Goal: Information Seeking & Learning: Understand process/instructions

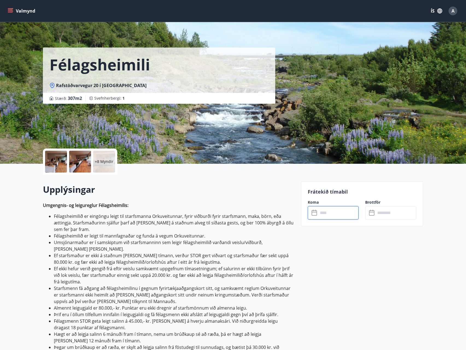
click at [148, 245] on li "Umsjónarmaður er í samskiptum við starfsmanninn sem leigir félagsheimilið varða…" at bounding box center [174, 245] width 240 height 13
click at [212, 217] on li "Félagsheimilið er eingöngu leigt til starfsmanna Orkuveitunnar, fyrir viðburði …" at bounding box center [174, 223] width 240 height 20
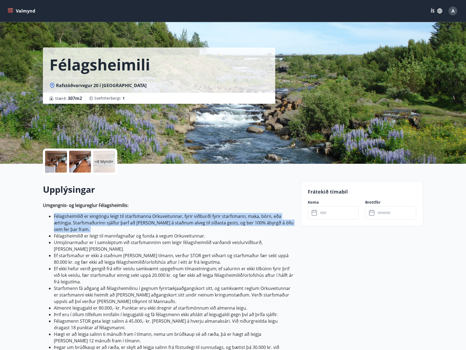
click at [212, 217] on li "Félagsheimilið er eingöngu leigt til starfsmanna Orkuveitunnar, fyrir viðburði …" at bounding box center [174, 223] width 240 height 20
click at [245, 218] on li "Félagsheimilið er eingöngu leigt til starfsmanna Orkuveitunnar, fyrir viðburði …" at bounding box center [174, 223] width 240 height 20
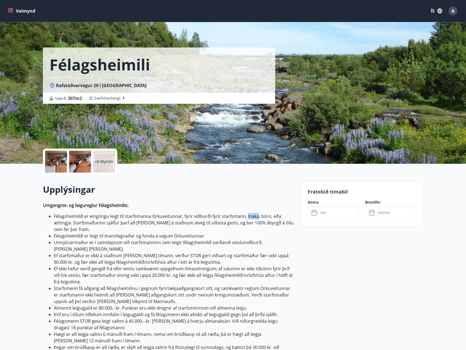
click at [245, 218] on li "Félagsheimilið er eingöngu leigt til starfsmanna Orkuveitunnar, fyrir viðburði …" at bounding box center [174, 223] width 240 height 20
click at [88, 220] on li "Félagsheimilið er eingöngu leigt til starfsmanna Orkuveitunnar, fyrir viðburði …" at bounding box center [174, 223] width 240 height 20
click at [143, 222] on li "Félagsheimilið er eingöngu leigt til starfsmanna Orkuveitunnar, fyrir viðburði …" at bounding box center [174, 223] width 240 height 20
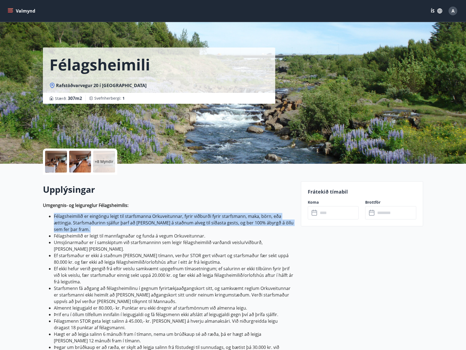
click at [143, 222] on li "Félagsheimilið er eingöngu leigt til starfsmanna Orkuveitunnar, fyrir viðburði …" at bounding box center [174, 223] width 240 height 20
click at [226, 228] on li "Félagsheimilið er eingöngu leigt til starfsmanna Orkuveitunnar, fyrir viðburði …" at bounding box center [174, 223] width 240 height 20
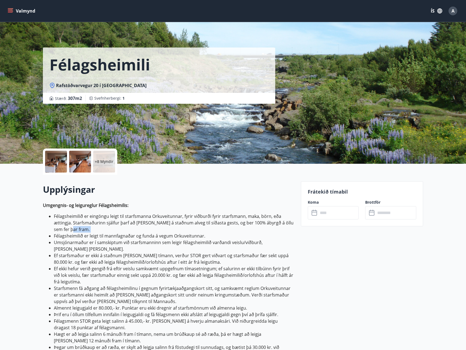
click at [226, 228] on li "Félagsheimilið er eingöngu leigt til starfsmanna Orkuveitunnar, fyrir viðburði …" at bounding box center [174, 223] width 240 height 20
click at [96, 234] on li "Félagsheimilið er leigt til mannfagnaðar og funda á vegum Orkuveitunnar." at bounding box center [174, 236] width 240 height 7
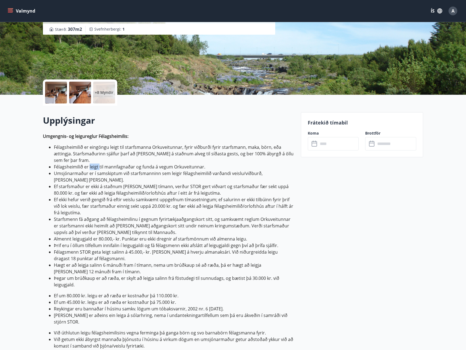
scroll to position [73, 0]
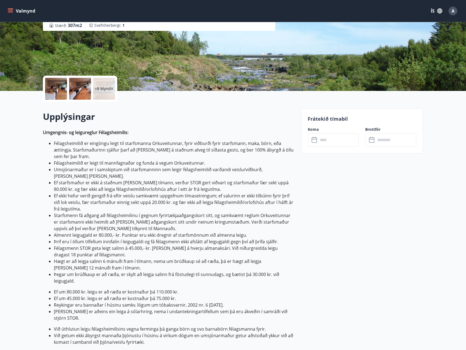
click at [192, 166] on li "Félagsheimilið er leigt til mannfagnaðar og funda á vegum Orkuveitunnar." at bounding box center [174, 163] width 240 height 7
drag, startPoint x: 192, startPoint y: 166, endPoint x: 200, endPoint y: 168, distance: 8.3
click at [192, 166] on li "Félagsheimilið er leigt til mannfagnaðar og funda á vegum Orkuveitunnar." at bounding box center [174, 163] width 240 height 7
click at [214, 171] on li "Umsjónarmaður er í samskiptum við starfsmanninn sem leigir félagsheimilið varða…" at bounding box center [174, 172] width 240 height 13
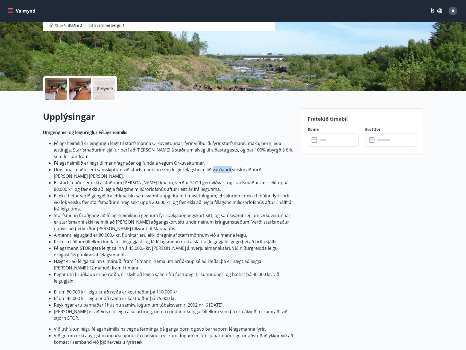
click at [214, 171] on li "Umsjónarmaður er í samskiptum við starfsmanninn sem leigir félagsheimilið varða…" at bounding box center [174, 172] width 240 height 13
click at [169, 180] on li "Ef starfsmaður er ekki á staðnum [PERSON_NAME] tímann, verður STOR gert viðvart…" at bounding box center [174, 186] width 240 height 13
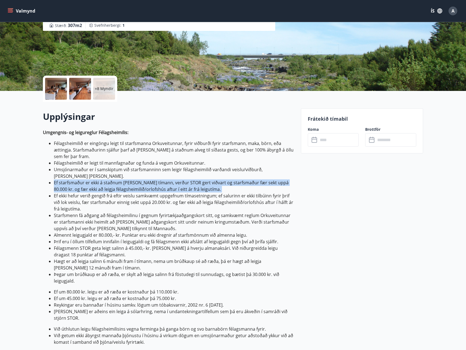
click at [169, 180] on li "Ef starfsmaður er ekki á staðnum [PERSON_NAME] tímann, verður STOR gert viðvart…" at bounding box center [174, 186] width 240 height 13
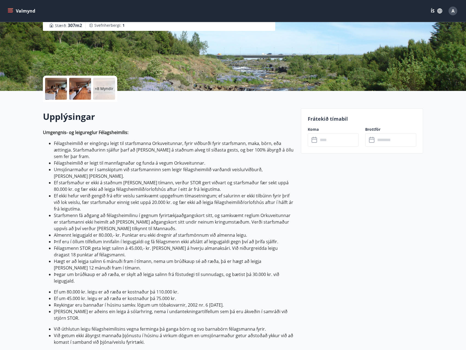
click at [160, 193] on li "Ef ekki hefur verið gengið frá eftir veislu samkvæmt uppgefnum tímasetningum; e…" at bounding box center [174, 203] width 240 height 20
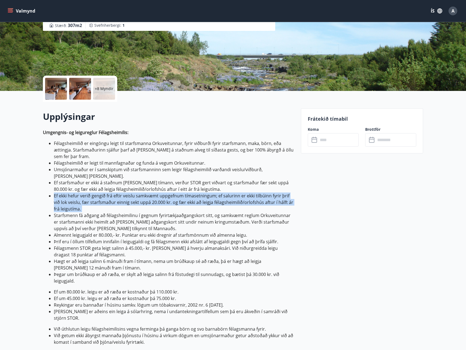
click at [160, 193] on li "Ef ekki hefur verið gengið frá eftir veislu samkvæmt uppgefnum tímasetningum; e…" at bounding box center [174, 203] width 240 height 20
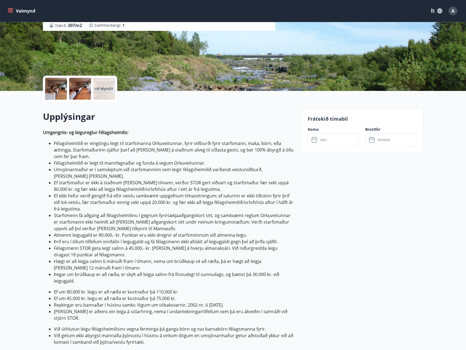
click at [170, 180] on li "Ef starfsmaður er ekki á staðnum [PERSON_NAME] tímann, verður STOR gert viðvart…" at bounding box center [174, 186] width 240 height 13
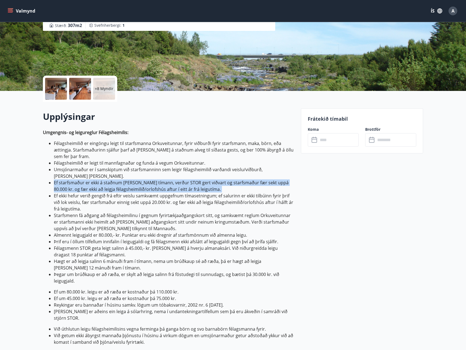
click at [170, 180] on li "Ef starfsmaður er ekki á staðnum [PERSON_NAME] tímann, verður STOR gert viðvart…" at bounding box center [174, 186] width 240 height 13
click at [239, 180] on li "Ef starfsmaður er ekki á staðnum [PERSON_NAME] tímann, verður STOR gert viðvart…" at bounding box center [174, 186] width 240 height 13
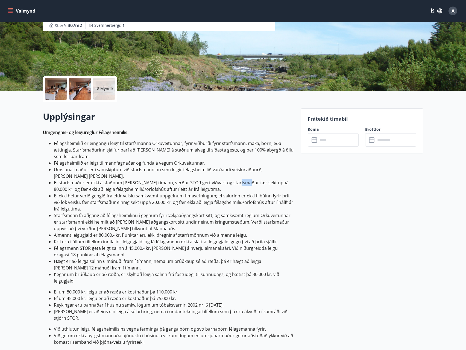
click at [239, 180] on li "Ef starfsmaður er ekki á staðnum [PERSON_NAME] tímann, verður STOR gert viðvart…" at bounding box center [174, 186] width 240 height 13
click at [103, 183] on li "Ef starfsmaður er ekki á staðnum [PERSON_NAME] tímann, verður STOR gert viðvart…" at bounding box center [174, 186] width 240 height 13
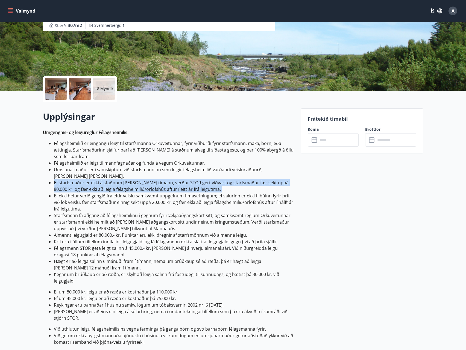
click at [103, 182] on li "Ef starfsmaður er ekki á staðnum [PERSON_NAME] tímann, verður STOR gert viðvart…" at bounding box center [174, 186] width 240 height 13
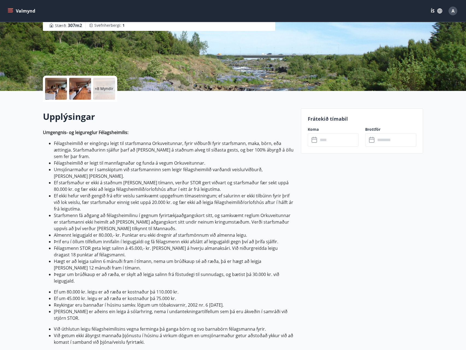
click at [108, 193] on li "Ef ekki hefur verið gengið frá eftir veislu samkvæmt uppgefnum tímasetningum; e…" at bounding box center [174, 203] width 240 height 20
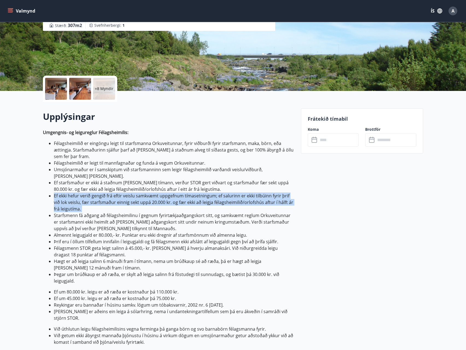
click at [108, 193] on li "Ef ekki hefur verið gengið frá eftir veislu samkvæmt uppgefnum tímasetningum; e…" at bounding box center [174, 203] width 240 height 20
click at [98, 195] on li "Ef ekki hefur verið gengið frá eftir veislu samkvæmt uppgefnum tímasetningum; e…" at bounding box center [174, 203] width 240 height 20
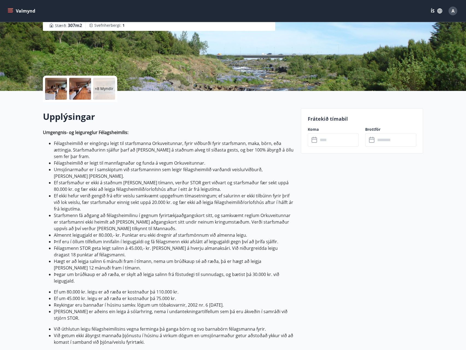
click at [107, 195] on li "Ef ekki hefur verið gengið frá eftir veislu samkvæmt uppgefnum tímasetningum; e…" at bounding box center [174, 203] width 240 height 20
click at [116, 196] on li "Ef ekki hefur verið gengið frá eftir veislu samkvæmt uppgefnum tímasetningum; e…" at bounding box center [174, 203] width 240 height 20
click at [178, 193] on li "Ef ekki hefur verið gengið frá eftir veislu samkvæmt uppgefnum tímasetningum; e…" at bounding box center [174, 203] width 240 height 20
click at [183, 199] on li "Ef ekki hefur verið gengið frá eftir veislu samkvæmt uppgefnum tímasetningum; e…" at bounding box center [174, 203] width 240 height 20
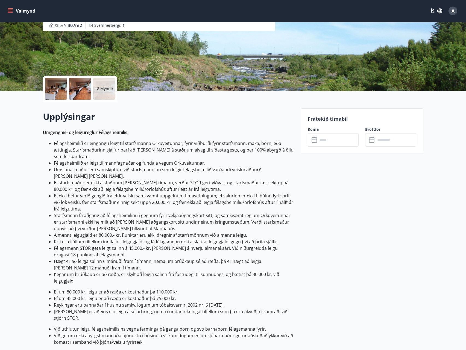
click at [190, 197] on li "Ef ekki hefur verið gengið frá eftir veislu samkvæmt uppgefnum tímasetningum; e…" at bounding box center [174, 203] width 240 height 20
click at [151, 212] on li "Starfsmenn fá aðgang að félagsheimilinu í gegnum fyrirtækjaaðgangskort sitt, og…" at bounding box center [174, 222] width 240 height 20
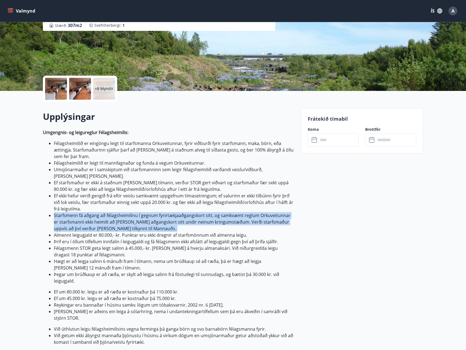
click at [152, 212] on li "Starfsmenn fá aðgang að félagsheimilinu í gegnum fyrirtækjaaðgangskort sitt, og…" at bounding box center [174, 222] width 240 height 20
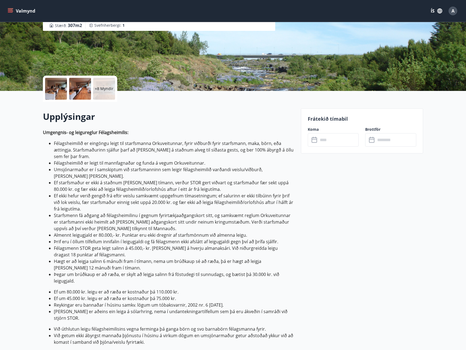
click at [182, 239] on li "Þrif eru í öllum tilfellum innifalin í leigugjaldi og fá félagsmenn ekki afslát…" at bounding box center [174, 242] width 240 height 7
click at [120, 245] on li "Félagsmenn STOR geta leigt salinn á 45.000,- kr. [PERSON_NAME] á hverju almanak…" at bounding box center [174, 251] width 240 height 13
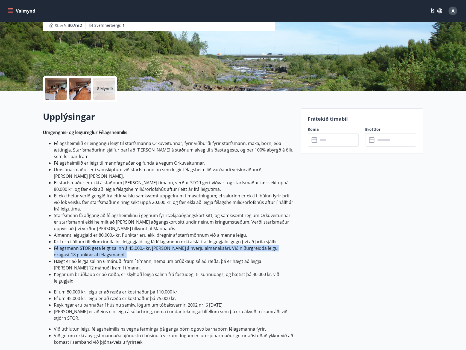
click at [120, 245] on li "Félagsmenn STOR geta leigt salinn á 45.000,- kr. [PERSON_NAME] á hverju almanak…" at bounding box center [174, 251] width 240 height 13
click at [173, 245] on li "Félagsmenn STOR geta leigt salinn á 45.000,- kr. [PERSON_NAME] á hverju almanak…" at bounding box center [174, 251] width 240 height 13
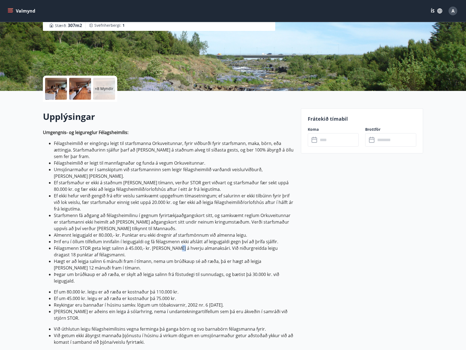
click at [173, 245] on li "Félagsmenn STOR geta leigt salinn á 45.000,- kr. [PERSON_NAME] á hverju almanak…" at bounding box center [174, 251] width 240 height 13
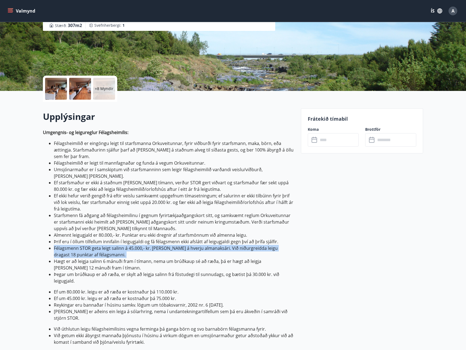
click at [173, 245] on li "Félagsmenn STOR geta leigt salinn á 45.000,- kr. [PERSON_NAME] á hverju almanak…" at bounding box center [174, 251] width 240 height 13
click at [235, 245] on li "Félagsmenn STOR geta leigt salinn á 45.000,- kr. [PERSON_NAME] á hverju almanak…" at bounding box center [174, 251] width 240 height 13
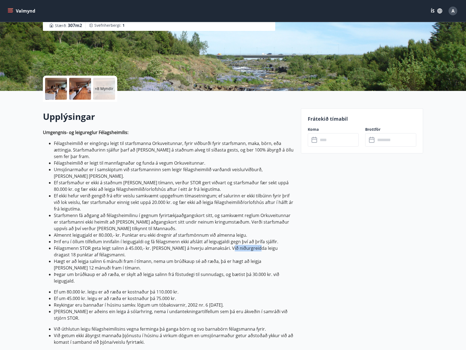
click at [235, 245] on li "Félagsmenn STOR geta leigt salinn á 45.000,- kr. [PERSON_NAME] á hverju almanak…" at bounding box center [174, 251] width 240 height 13
click at [236, 245] on li "Félagsmenn STOR geta leigt salinn á 45.000,- kr. [PERSON_NAME] á hverju almanak…" at bounding box center [174, 251] width 240 height 13
click at [110, 258] on li "Hægt er að leigja salinn 6 mánuði fram í tímann, nema um brúðkaup sé að ræða, þ…" at bounding box center [174, 264] width 240 height 13
click at [111, 258] on li "Hægt er að leigja salinn 6 mánuði fram í tímann, nema um brúðkaup sé að ræða, þ…" at bounding box center [174, 264] width 240 height 13
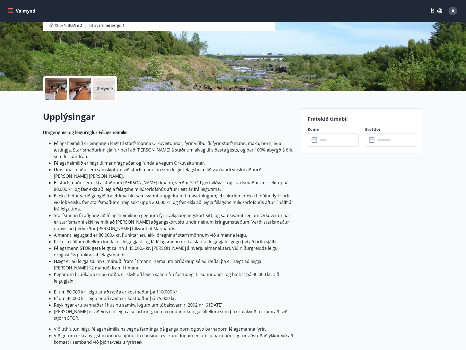
click at [111, 258] on li "Hægt er að leigja salinn 6 mánuði fram í tímann, nema um brúðkaup sé að ræða, þ…" at bounding box center [174, 264] width 240 height 13
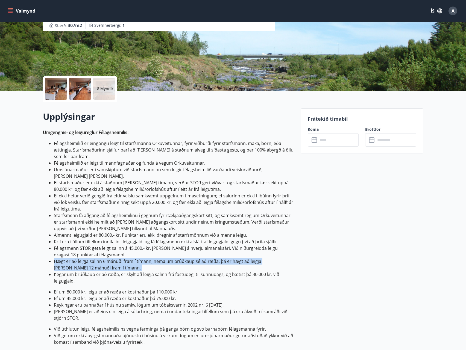
click at [111, 258] on li "Hægt er að leigja salinn 6 mánuði fram í tímann, nema um brúðkaup sé að ræða, þ…" at bounding box center [174, 264] width 240 height 13
click at [198, 258] on li "Hægt er að leigja salinn 6 mánuði fram í tímann, nema um brúðkaup sé að ræða, þ…" at bounding box center [174, 264] width 240 height 13
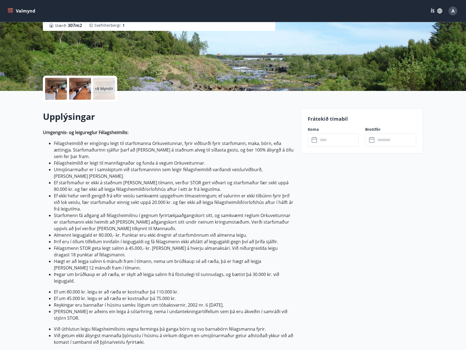
click at [201, 258] on li "Hægt er að leigja salinn 6 mánuði fram í tímann, nema um brúðkaup sé að ræða, þ…" at bounding box center [174, 264] width 240 height 13
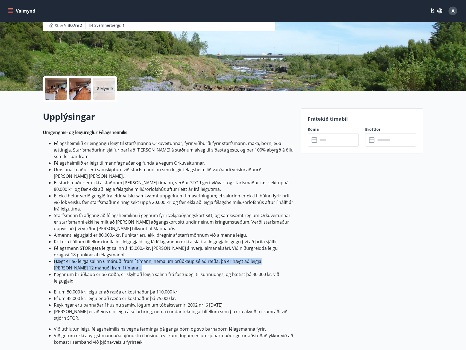
click at [201, 258] on li "Hægt er að leigja salinn 6 mánuði fram í tímann, nema um brúðkaup sé að ræða, þ…" at bounding box center [174, 264] width 240 height 13
click at [210, 261] on li "Hægt er að leigja salinn 6 mánuði fram í tímann, nema um brúðkaup sé að ræða, þ…" at bounding box center [174, 264] width 240 height 13
drag, startPoint x: 210, startPoint y: 261, endPoint x: 114, endPoint y: 262, distance: 95.9
click at [209, 261] on li "Hægt er að leigja salinn 6 mánuði fram í tímann, nema um brúðkaup sé að ræða, þ…" at bounding box center [174, 264] width 240 height 13
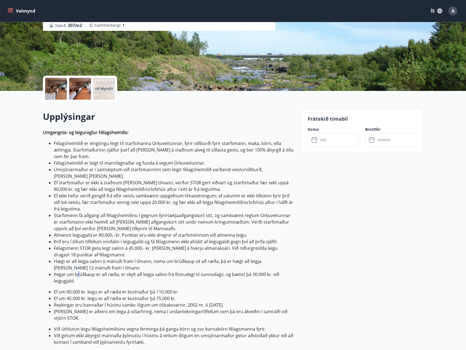
click at [78, 271] on li "Þegar um brúðkaup er að ræða, er skylt að leigja salinn frá föstudegi til sunnu…" at bounding box center [174, 277] width 240 height 13
click at [79, 272] on li "Þegar um brúðkaup er að ræða, er skylt að leigja salinn frá föstudegi til sunnu…" at bounding box center [174, 277] width 240 height 13
click at [80, 271] on li "Þegar um brúðkaup er að ræða, er skylt að leigja salinn frá föstudegi til sunnu…" at bounding box center [174, 277] width 240 height 13
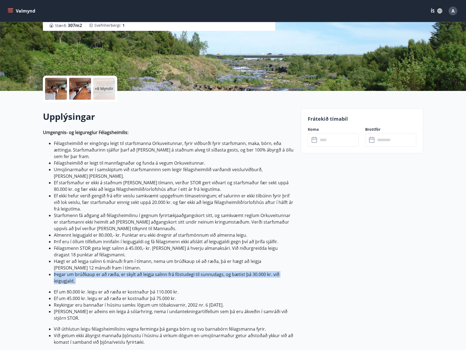
click at [80, 271] on li "Þegar um brúðkaup er að ræða, er skylt að leigja salinn frá föstudegi til sunnu…" at bounding box center [174, 277] width 240 height 13
click at [158, 271] on li "Þegar um brúðkaup er að ræða, er skylt að leigja salinn frá föstudegi til sunnu…" at bounding box center [174, 277] width 240 height 13
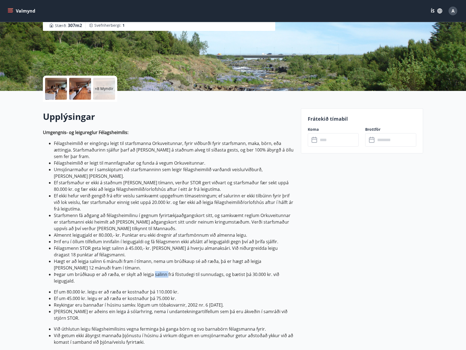
click at [158, 271] on li "Þegar um brúðkaup er að ræða, er skylt að leigja salinn frá föstudegi til sunnu…" at bounding box center [174, 277] width 240 height 13
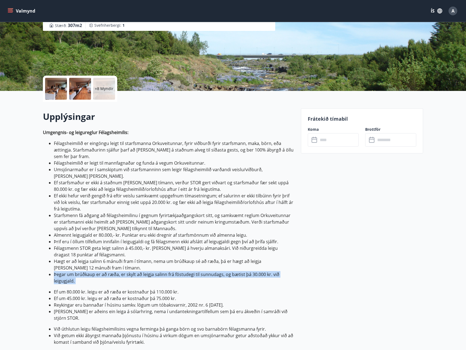
drag, startPoint x: 158, startPoint y: 267, endPoint x: 170, endPoint y: 267, distance: 11.8
click at [167, 271] on li "Þegar um brúðkaup er að ræða, er skylt að leigja salinn frá föstudegi til sunnu…" at bounding box center [174, 277] width 240 height 13
click at [222, 271] on li "Þegar um brúðkaup er að ræða, er skylt að leigja salinn frá föstudegi til sunnu…" at bounding box center [174, 277] width 240 height 13
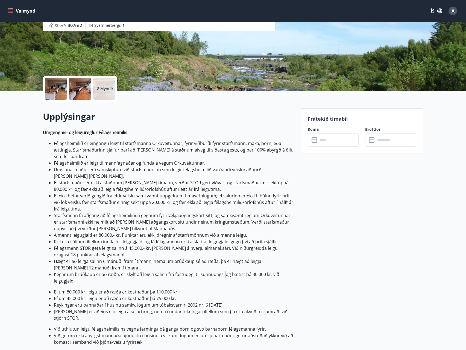
click at [222, 271] on li "Þegar um brúðkaup er að ræða, er skylt að leigja salinn frá föstudegi til sunnu…" at bounding box center [174, 277] width 240 height 13
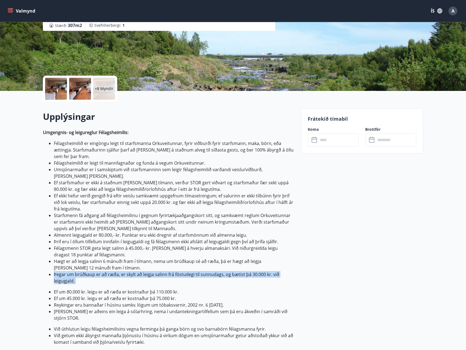
drag, startPoint x: 222, startPoint y: 268, endPoint x: 269, endPoint y: 269, distance: 47.0
click at [223, 271] on li "Þegar um brúðkaup er að ræða, er skylt að leigja salinn frá föstudegi til sunnu…" at bounding box center [174, 277] width 240 height 13
click at [269, 271] on li "Þegar um brúðkaup er að ræða, er skylt að leigja salinn frá föstudegi til sunnu…" at bounding box center [174, 277] width 240 height 13
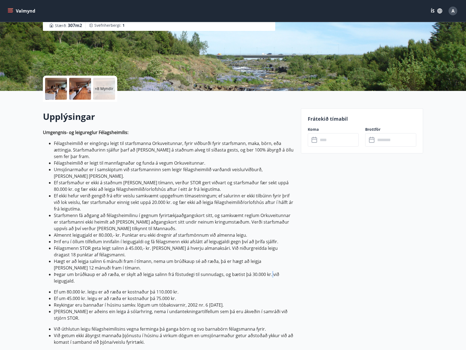
click at [269, 271] on li "Þegar um brúðkaup er að ræða, er skylt að leigja salinn frá föstudegi til sunnu…" at bounding box center [174, 277] width 240 height 13
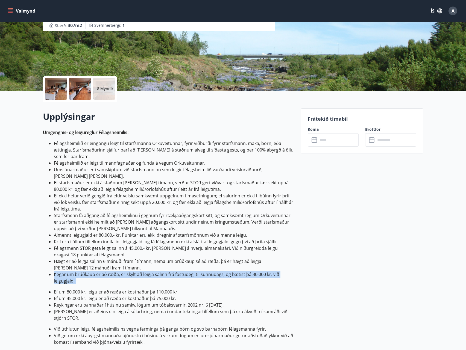
click at [269, 271] on li "Þegar um brúðkaup er að ræða, er skylt að leigja salinn frá föstudegi til sunnu…" at bounding box center [174, 277] width 240 height 13
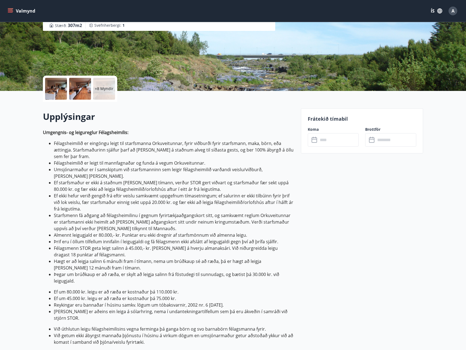
click at [267, 265] on li "Hægt er að leigja salinn 6 mánuði fram í tímann, nema um brúðkaup sé að ræða, þ…" at bounding box center [174, 264] width 240 height 13
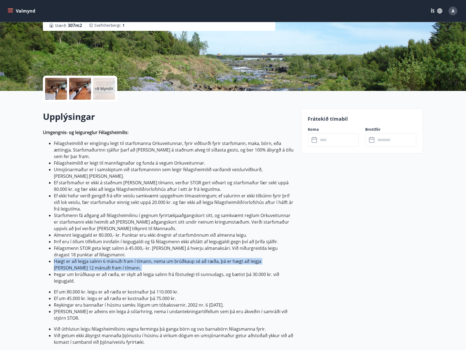
click at [267, 265] on li "Hægt er að leigja salinn 6 mánuði fram í tímann, nema um brúðkaup sé að ræða, þ…" at bounding box center [174, 264] width 240 height 13
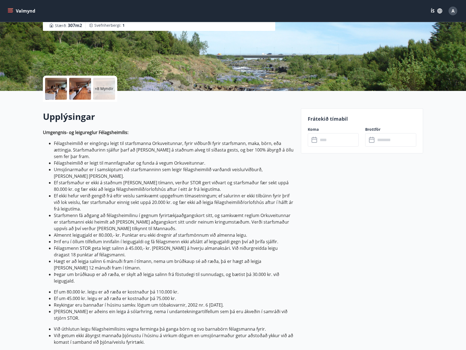
click at [118, 289] on li "Ef um 80.000 kr. leigu er að ræða er kostnaður þá 110.000 kr." at bounding box center [174, 292] width 240 height 7
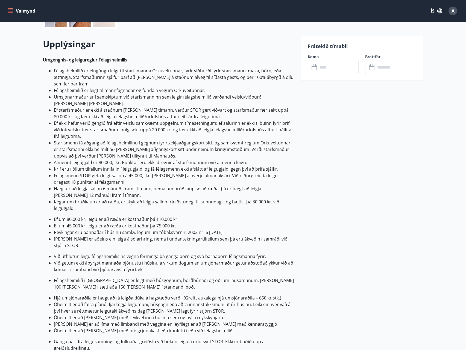
click at [98, 223] on li "Ef um 45.000 kr. leigu er að ræða er kostnaður þá 75.000 kr." at bounding box center [174, 226] width 240 height 7
click at [85, 229] on li "Reykingar eru bannaðar í húsinu samkv. lögum um tóbaksvarnir, 2002 nr. 6 [DATE]." at bounding box center [174, 232] width 240 height 7
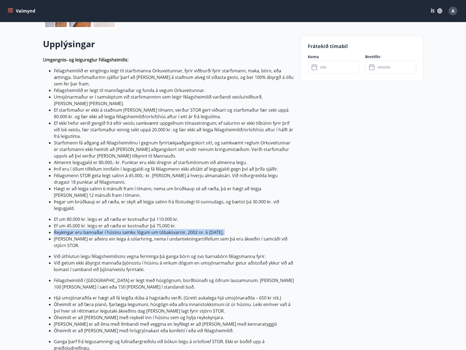
drag, startPoint x: 85, startPoint y: 225, endPoint x: 203, endPoint y: 242, distance: 119.5
click at [98, 229] on li "Reykingar eru bannaðar í húsinu samkv. lögum um tóbaksvarnir, 2002 nr. 6 [DATE]." at bounding box center [174, 232] width 240 height 7
click at [187, 229] on li "Reykingar eru bannaðar í húsinu samkv. lögum um tóbaksvarnir, 2002 nr. 6 [DATE]." at bounding box center [174, 232] width 240 height 7
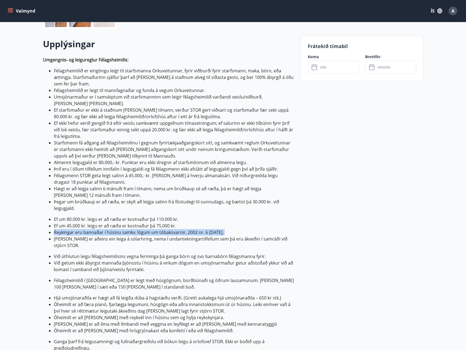
click at [127, 229] on li "Reykingar eru bannaðar í húsinu samkv. lögum um tóbaksvarnir, 2002 nr. 6 [DATE]." at bounding box center [174, 232] width 240 height 7
drag, startPoint x: 127, startPoint y: 226, endPoint x: 131, endPoint y: 227, distance: 3.3
click at [128, 229] on li "Reykingar eru bannaðar í húsinu samkv. lögum um tóbaksvarnir, 2002 nr. 6 [DATE]." at bounding box center [174, 232] width 240 height 7
click at [118, 236] on li "[PERSON_NAME] er aðeins ein leiga á sólarhring, nema í undantekningartilfellum …" at bounding box center [174, 242] width 240 height 13
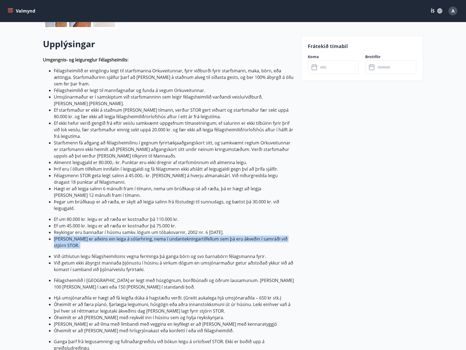
click at [119, 236] on li "[PERSON_NAME] er aðeins ein leiga á sólarhring, nema í undantekningartilfellum …" at bounding box center [174, 242] width 240 height 13
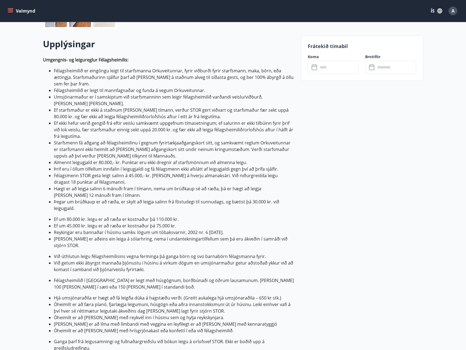
click at [123, 260] on li "Við getum ekki ábyrgst mannaða þjónustu í húsinu á virkum dögum en umsjónarmaðu…" at bounding box center [174, 266] width 240 height 13
click at [124, 260] on li "Við getum ekki ábyrgst mannaða þjónustu í húsinu á virkum dögum en umsjónarmaðu…" at bounding box center [174, 266] width 240 height 13
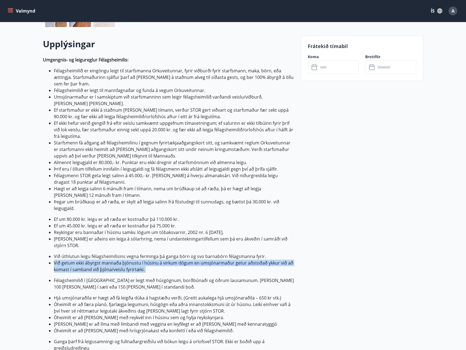
click at [124, 260] on li "Við getum ekki ábyrgst mannaða þjónustu í húsinu á virkum dögum en umsjónarmaðu…" at bounding box center [174, 266] width 240 height 13
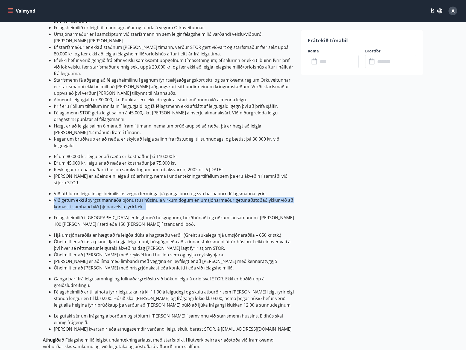
scroll to position [219, 0]
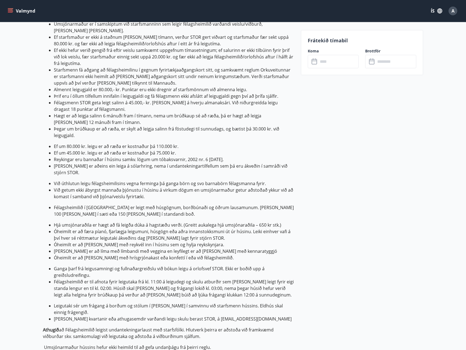
click at [126, 255] on li "Óheimilt er að [PERSON_NAME] með hrísgrjónakast eða konfettí í eða við félagshe…" at bounding box center [174, 258] width 240 height 7
click at [90, 242] on li "Óheimilt er að [PERSON_NAME] með reykvél inn í húsinu sem og hylja reykskynjara." at bounding box center [174, 245] width 240 height 7
click at [93, 248] on li "[PERSON_NAME] er að líma með límbandi með veggina en leyfilegt er að [PERSON_NA…" at bounding box center [174, 251] width 240 height 7
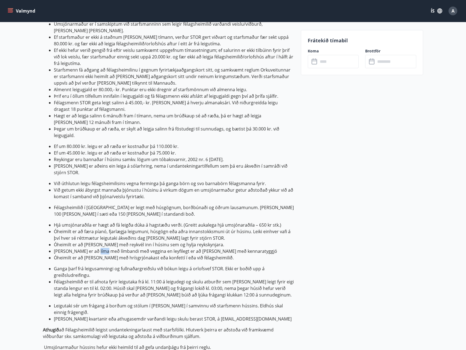
click at [93, 248] on li "[PERSON_NAME] er að líma með límbandi með veggina en leyfilegt er að [PERSON_NA…" at bounding box center [174, 251] width 240 height 7
click at [79, 255] on li "Óheimilt er að [PERSON_NAME] með hrísgrjónakast eða konfettí í eða við félagshe…" at bounding box center [174, 258] width 240 height 7
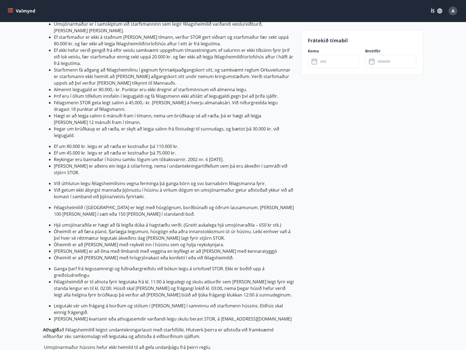
click at [80, 266] on li "Ganga þarf frá leigusamningi og fullnaðargreiðslu við bókun leigu á orlofsvef S…" at bounding box center [174, 272] width 240 height 13
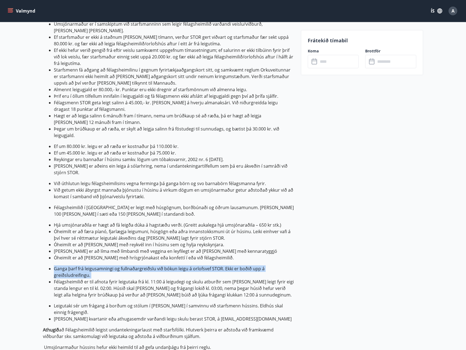
click at [80, 266] on li "Ganga þarf frá leigusamningi og fullnaðargreiðslu við bókun leigu á orlofsvef S…" at bounding box center [174, 272] width 240 height 13
click at [82, 266] on li "Ganga þarf frá leigusamningi og fullnaðargreiðslu við bókun leigu á orlofsvef S…" at bounding box center [174, 272] width 240 height 13
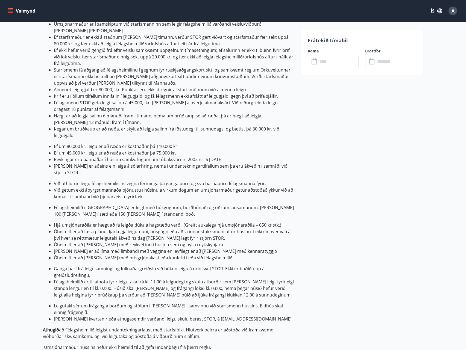
click at [132, 327] on p "Athugið að Félagsheimilið leigist undantekningarlaust með starfsfólki. Hlutverk…" at bounding box center [168, 333] width 251 height 13
click at [133, 327] on p "Athugið að Félagsheimilið leigist undantekningarlaust með starfsfólki. Hlutverk…" at bounding box center [168, 333] width 251 height 13
click at [200, 327] on p "Athugið að Félagsheimilið leigist undantekningarlaust með starfsfólki. Hlutverk…" at bounding box center [168, 333] width 251 height 13
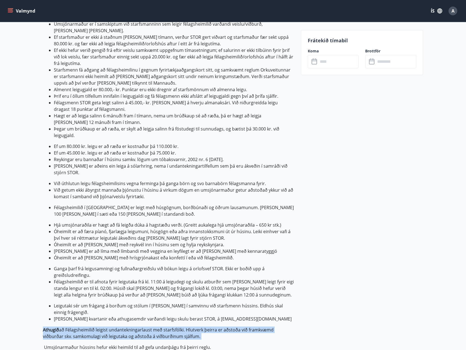
click at [200, 327] on p "Athugið að Félagsheimilið leigist undantekningarlaust með starfsfólki. Hlutverk…" at bounding box center [168, 333] width 251 height 13
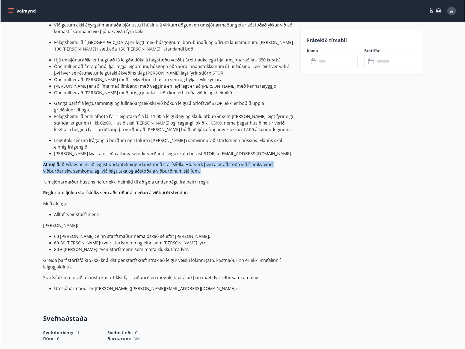
scroll to position [364, 0]
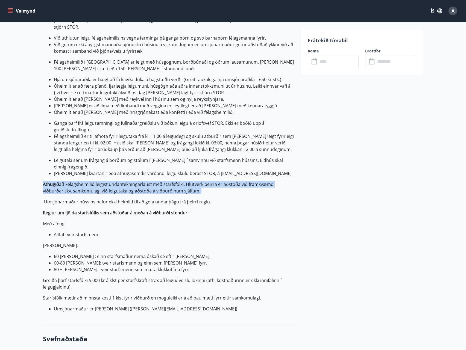
click at [116, 181] on p "Athugið að Félagsheimilið leigist undantekningarlaust með starfsfólki. Hlutverk…" at bounding box center [168, 187] width 251 height 13
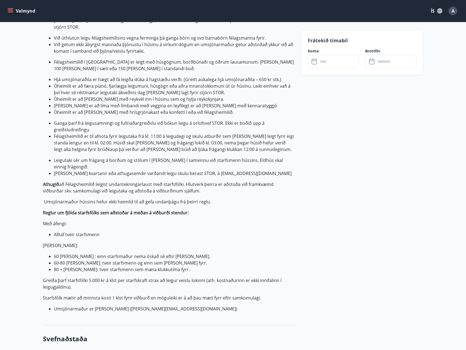
click at [118, 181] on p "Athugið að Félagsheimilið leigist undantekningarlaust með starfsfólki. Hlutverk…" at bounding box center [168, 187] width 251 height 13
click at [92, 199] on p "​ Umsjónarmaður hússins hefur ekki heimild til að gefa undanþágu frá þeirri reg…" at bounding box center [168, 202] width 251 height 7
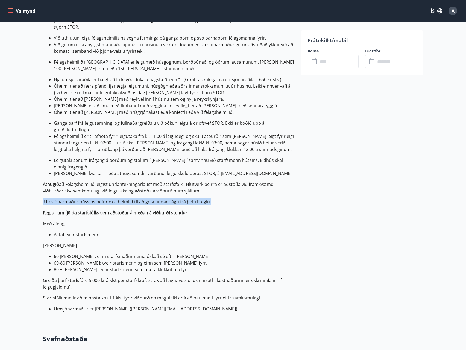
click at [93, 199] on p "​ Umsjónarmaður hússins hefur ekki heimild til að gefa undanþágu frá þeirri reg…" at bounding box center [168, 202] width 251 height 7
click at [160, 177] on p "Umgengnis- og leigureglur Félagsheimilis: Félagsheimilið er eingöngu leigt til …" at bounding box center [168, 75] width 251 height 474
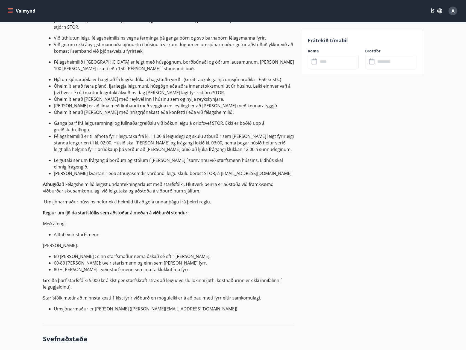
click at [154, 186] on p "Umgengnis- og leigureglur Félagsheimilis: Félagsheimilið er eingöngu leigt til …" at bounding box center [168, 75] width 251 height 474
click at [70, 210] on strong "Reglur um fjölda starfsfólks sem aðstoðar á meðan á viðburði stendur:" at bounding box center [116, 213] width 146 height 6
click at [71, 210] on strong "Reglur um fjölda starfsfólks sem aðstoðar á meðan á viðburði stendur:" at bounding box center [116, 213] width 146 height 6
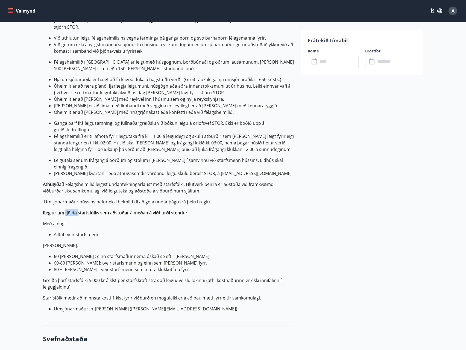
click at [71, 210] on strong "Reglur um fjölda starfsfólks sem aðstoðar á meðan á viðburði stendur:" at bounding box center [116, 213] width 146 height 6
click at [72, 210] on strong "Reglur um fjölda starfsfólks sem aðstoðar á meðan á viðburði stendur:" at bounding box center [116, 213] width 146 height 6
click at [60, 221] on p "Með áfengi:" at bounding box center [168, 224] width 251 height 7
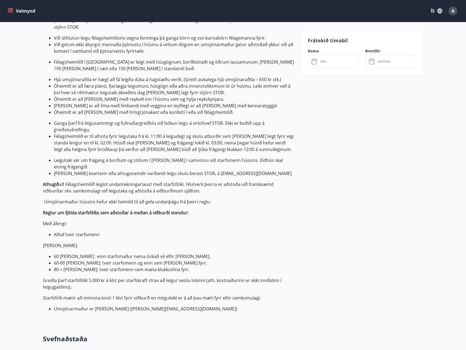
click at [57, 221] on p "Með áfengi:" at bounding box center [168, 224] width 251 height 7
click at [61, 231] on li "Alltaf tveir starfsmenn" at bounding box center [174, 234] width 240 height 7
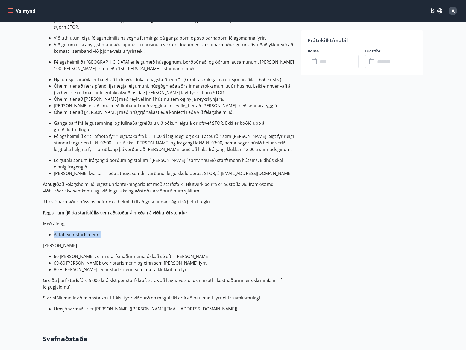
click at [61, 231] on li "Alltaf tveir starfsmenn" at bounding box center [174, 234] width 240 height 7
click at [55, 242] on p "[PERSON_NAME]:" at bounding box center [168, 245] width 251 height 7
click at [64, 253] on li "60 [PERSON_NAME] : einn starfsmaður nema óskað sé eftir [PERSON_NAME]." at bounding box center [174, 256] width 240 height 7
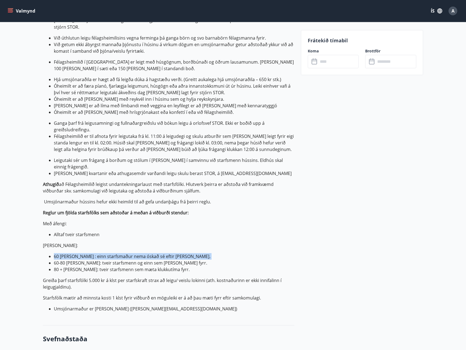
drag, startPoint x: 64, startPoint y: 235, endPoint x: 113, endPoint y: 243, distance: 48.9
click at [65, 253] on li "60 [PERSON_NAME] : einn starfsmaður nema óskað sé eftir [PERSON_NAME]." at bounding box center [174, 256] width 240 height 7
click at [117, 260] on li "60-80 [PERSON_NAME]: tveir starfsmenn og einn sem [PERSON_NAME] fyrr." at bounding box center [174, 263] width 240 height 7
click at [86, 266] on li "80 + [PERSON_NAME]: tveir starfsmenn sem mæta klukkutíma fyrr." at bounding box center [174, 269] width 240 height 7
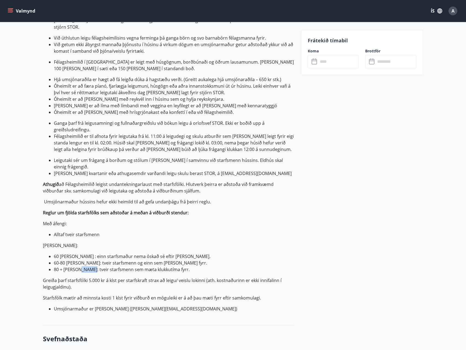
click at [86, 266] on li "80 + [PERSON_NAME]: tveir starfsmenn sem mæta klukkutíma fyrr." at bounding box center [174, 269] width 240 height 7
click at [98, 260] on li "60-80 [PERSON_NAME]: tveir starfsmenn og einn sem [PERSON_NAME] fyrr." at bounding box center [174, 263] width 240 height 7
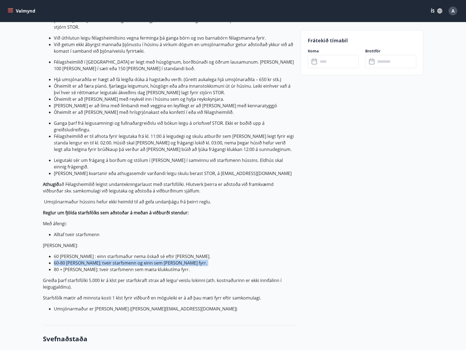
click at [127, 260] on li "60-80 [PERSON_NAME]: tveir starfsmenn og einn sem [PERSON_NAME] fyrr." at bounding box center [174, 263] width 240 height 7
click at [81, 254] on p "Umgengnis- og leigureglur Félagsheimilis: Félagsheimilið er eingöngu leigt til …" at bounding box center [168, 75] width 251 height 474
click at [75, 266] on li "80 + [PERSON_NAME]: tveir starfsmenn sem mæta klukkutíma fyrr." at bounding box center [174, 269] width 240 height 7
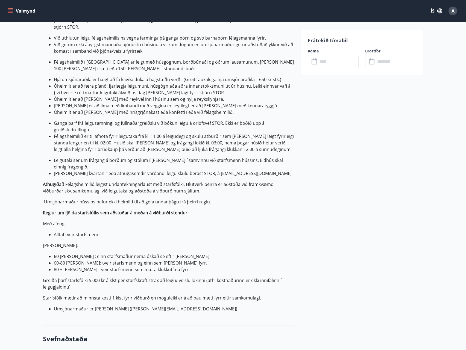
click at [75, 266] on li "80 + [PERSON_NAME]: tveir starfsmenn sem mæta klukkutíma fyrr." at bounding box center [174, 269] width 240 height 7
click at [86, 266] on li "80 + [PERSON_NAME]: tveir starfsmenn sem mæta klukkutíma fyrr." at bounding box center [174, 269] width 240 height 7
click at [87, 266] on li "80 + [PERSON_NAME]: tveir starfsmenn sem mæta klukkutíma fyrr." at bounding box center [174, 269] width 240 height 7
click at [88, 266] on li "80 + [PERSON_NAME]: tveir starfsmenn sem mæta klukkutíma fyrr." at bounding box center [174, 269] width 240 height 7
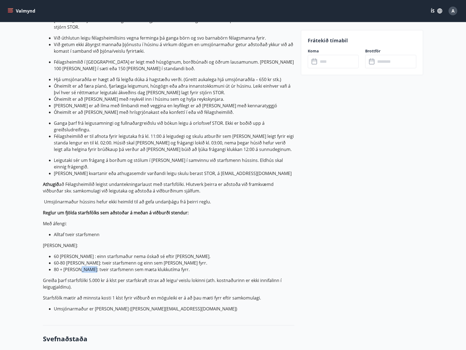
click at [88, 266] on li "80 + [PERSON_NAME]: tveir starfsmenn sem mæta klukkutíma fyrr." at bounding box center [174, 269] width 240 height 7
click at [133, 260] on li "60-80 [PERSON_NAME]: tveir starfsmenn og einn sem [PERSON_NAME] fyrr." at bounding box center [174, 263] width 240 height 7
click at [90, 277] on p "Greiða þarf starfsfólki 5.000 kr á klst per starfskraft strax að leigu/ veislu …" at bounding box center [168, 283] width 251 height 13
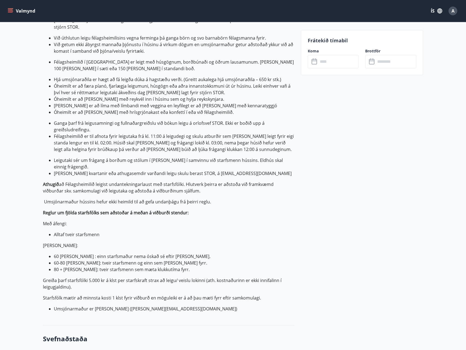
click at [94, 277] on p "Greiða þarf starfsfólki 5.000 kr á klst per starfskraft strax að leigu/ veislu …" at bounding box center [168, 283] width 251 height 13
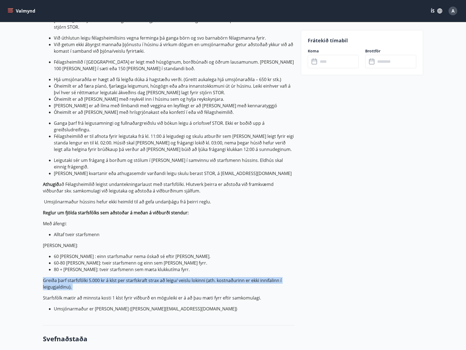
click at [94, 277] on p "Greiða þarf starfsfólki 5.000 kr á klst per starfskraft strax að leigu/ veislu …" at bounding box center [168, 283] width 251 height 13
click at [134, 277] on p "Greiða þarf starfsfólki 5.000 kr á klst per starfskraft strax að leigu/ veislu …" at bounding box center [168, 283] width 251 height 13
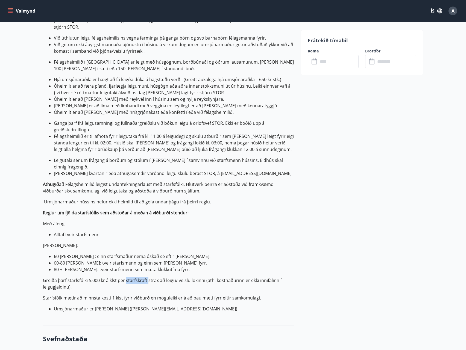
click at [134, 277] on p "Greiða þarf starfsfólki 5.000 kr á klst per starfskraft strax að leigu/ veislu …" at bounding box center [168, 283] width 251 height 13
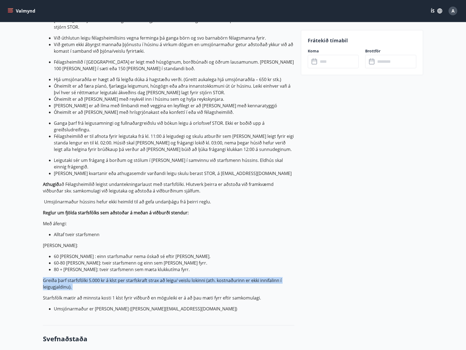
drag, startPoint x: 134, startPoint y: 263, endPoint x: 153, endPoint y: 263, distance: 18.6
click at [135, 277] on p "Greiða þarf starfsfólki 5.000 kr á klst per starfskraft strax að leigu/ veislu …" at bounding box center [168, 283] width 251 height 13
click at [194, 277] on p "Greiða þarf starfsfólki 5.000 kr á klst per starfskraft strax að leigu/ veislu …" at bounding box center [168, 283] width 251 height 13
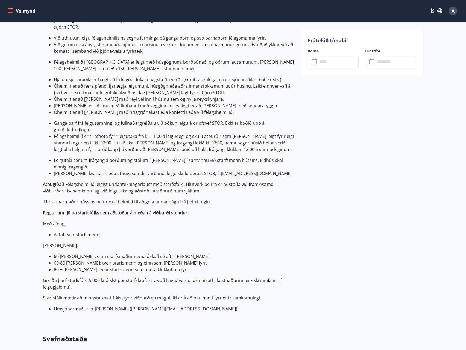
click at [175, 277] on p "Greiða þarf starfsfólki 5.000 kr á klst per starfskraft strax að leigu/ veislu …" at bounding box center [168, 283] width 251 height 13
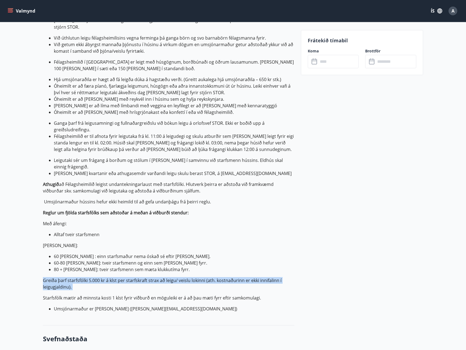
click at [175, 277] on p "Greiða þarf starfsfólki 5.000 kr á klst per starfskraft strax að leigu/ veislu …" at bounding box center [168, 283] width 251 height 13
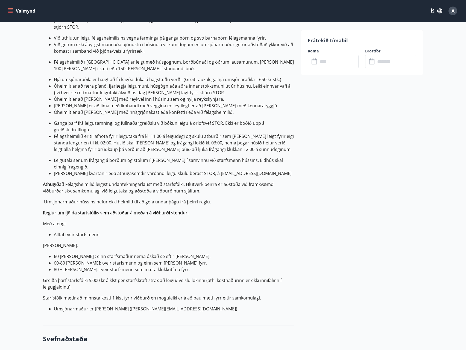
click at [121, 295] on p "Starfsfólk mætir að minnsta kosti 1 klst fyrir viðburð en möguleiki er á að þau…" at bounding box center [168, 298] width 251 height 7
click at [122, 295] on p "Starfsfólk mætir að minnsta kosti 1 klst fyrir viðburð en möguleiki er á að þau…" at bounding box center [168, 298] width 251 height 7
click at [129, 295] on p "Starfsfólk mætir að minnsta kosti 1 klst fyrir viðburð en möguleiki er á að þau…" at bounding box center [168, 298] width 251 height 7
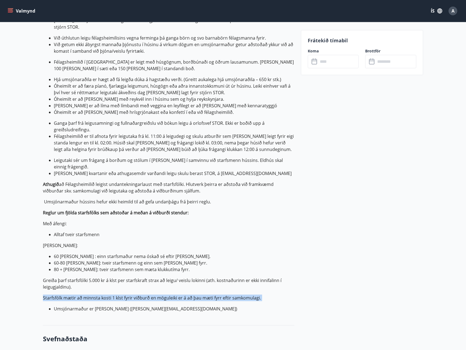
click at [129, 295] on p "Starfsfólk mætir að minnsta kosti 1 klst fyrir viðburð en möguleiki er á að þau…" at bounding box center [168, 298] width 251 height 7
click at [216, 295] on p "Starfsfólk mætir að minnsta kosti 1 klst fyrir viðburð en möguleiki er á að þau…" at bounding box center [168, 298] width 251 height 7
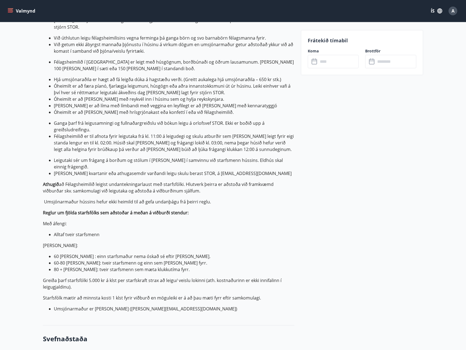
click at [131, 300] on div "Upplýsingar Umgengnis- og leigureglur Félagsheimilis: Félagsheimilið er eingöng…" at bounding box center [168, 68] width 251 height 515
click at [130, 306] on li "Umsjónarmaður er [PERSON_NAME] ([PERSON_NAME][EMAIL_ADDRESS][DOMAIN_NAME]​)" at bounding box center [174, 309] width 240 height 7
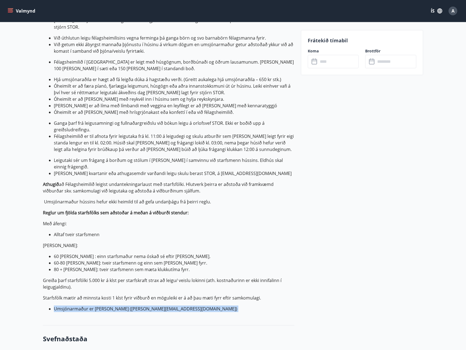
click at [130, 306] on li "Umsjónarmaður er [PERSON_NAME] ([PERSON_NAME][EMAIL_ADDRESS][DOMAIN_NAME]​)" at bounding box center [174, 309] width 240 height 7
click at [105, 306] on li "Umsjónarmaður er [PERSON_NAME] ([PERSON_NAME][EMAIL_ADDRESS][DOMAIN_NAME]​)" at bounding box center [174, 309] width 240 height 7
click at [102, 306] on li "Umsjónarmaður er [PERSON_NAME] ([PERSON_NAME][EMAIL_ADDRESS][DOMAIN_NAME]​)" at bounding box center [174, 309] width 240 height 7
click at [93, 306] on li "Umsjónarmaður er [PERSON_NAME] ([PERSON_NAME][EMAIL_ADDRESS][DOMAIN_NAME]​)" at bounding box center [174, 309] width 240 height 7
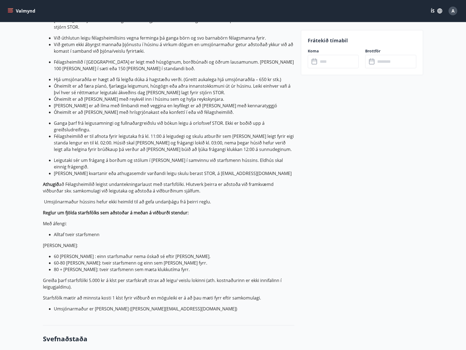
click at [97, 306] on li "Umsjónarmaður er [PERSON_NAME] ([PERSON_NAME][EMAIL_ADDRESS][DOMAIN_NAME]​)" at bounding box center [174, 309] width 240 height 7
drag, startPoint x: 98, startPoint y: 289, endPoint x: 127, endPoint y: 288, distance: 28.4
click at [127, 306] on li "Umsjónarmaður er [PERSON_NAME] ([PERSON_NAME][EMAIL_ADDRESS][DOMAIN_NAME]​)" at bounding box center [174, 309] width 240 height 7
drag, startPoint x: 107, startPoint y: 290, endPoint x: 126, endPoint y: 284, distance: 20.0
click at [107, 306] on li "Umsjónarmaður er [PERSON_NAME] ([PERSON_NAME][EMAIL_ADDRESS][DOMAIN_NAME]​)" at bounding box center [174, 309] width 240 height 7
